Goal: Information Seeking & Learning: Learn about a topic

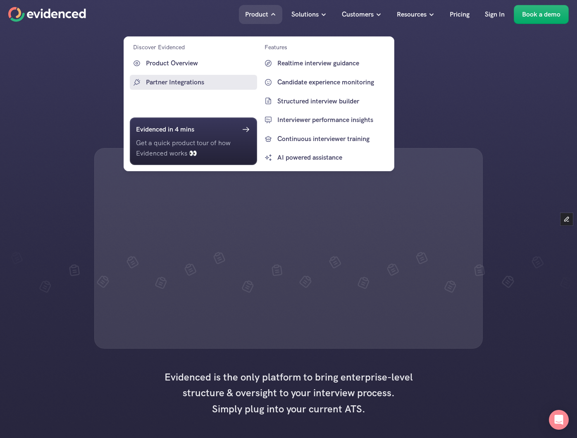
click at [162, 81] on p "Partner Integrations" at bounding box center [200, 82] width 109 height 11
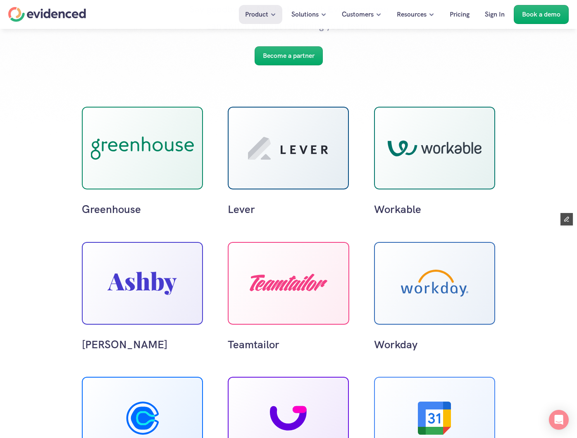
scroll to position [140, 0]
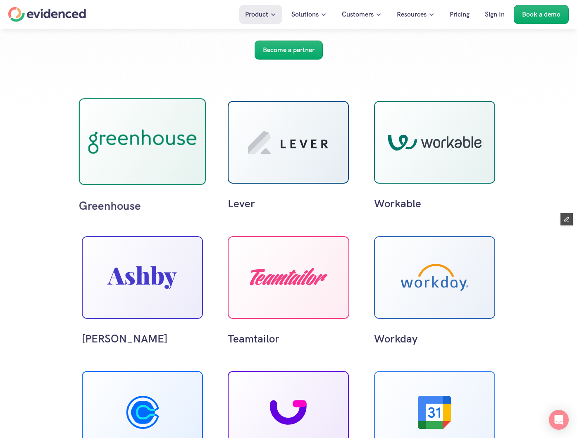
click at [125, 136] on use at bounding box center [142, 141] width 108 height 25
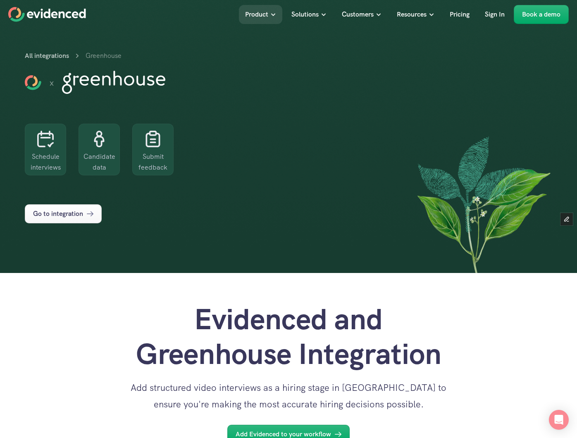
scroll to position [140, 0]
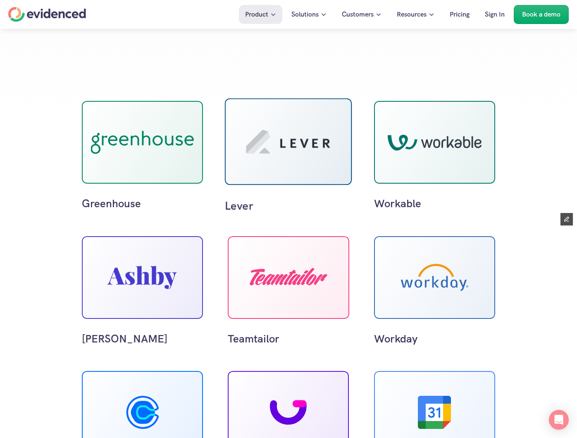
click at [292, 158] on div at bounding box center [288, 141] width 127 height 87
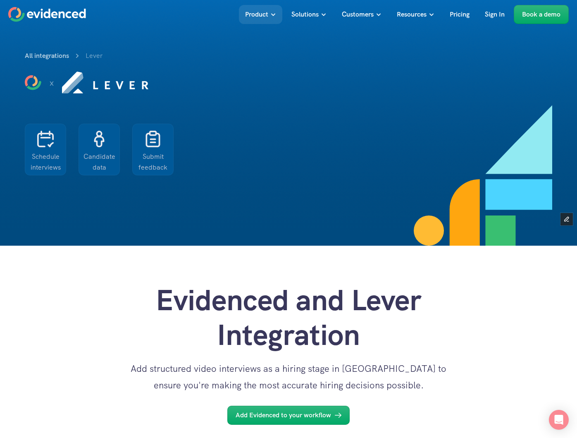
scroll to position [140, 0]
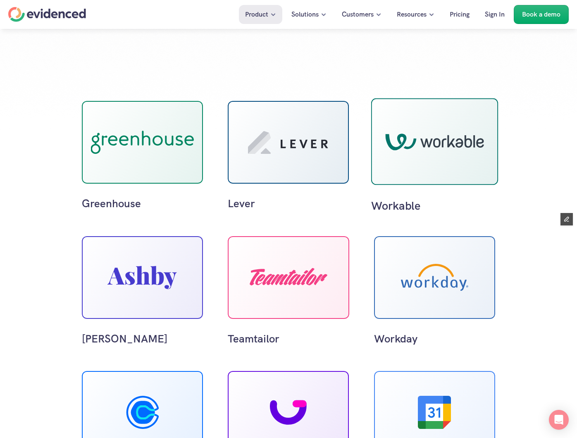
click at [463, 133] on div at bounding box center [434, 142] width 99 height 18
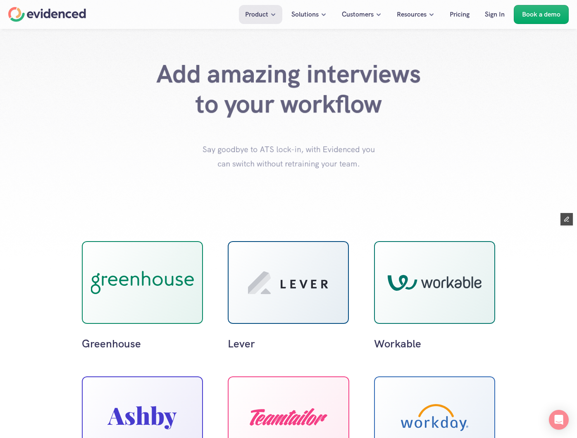
scroll to position [140, 0]
